Goal: Task Accomplishment & Management: Manage account settings

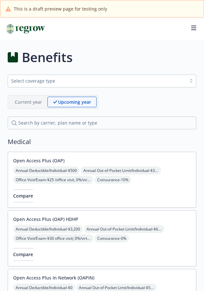
scroll to position [426, 0]
